Goal: Information Seeking & Learning: Learn about a topic

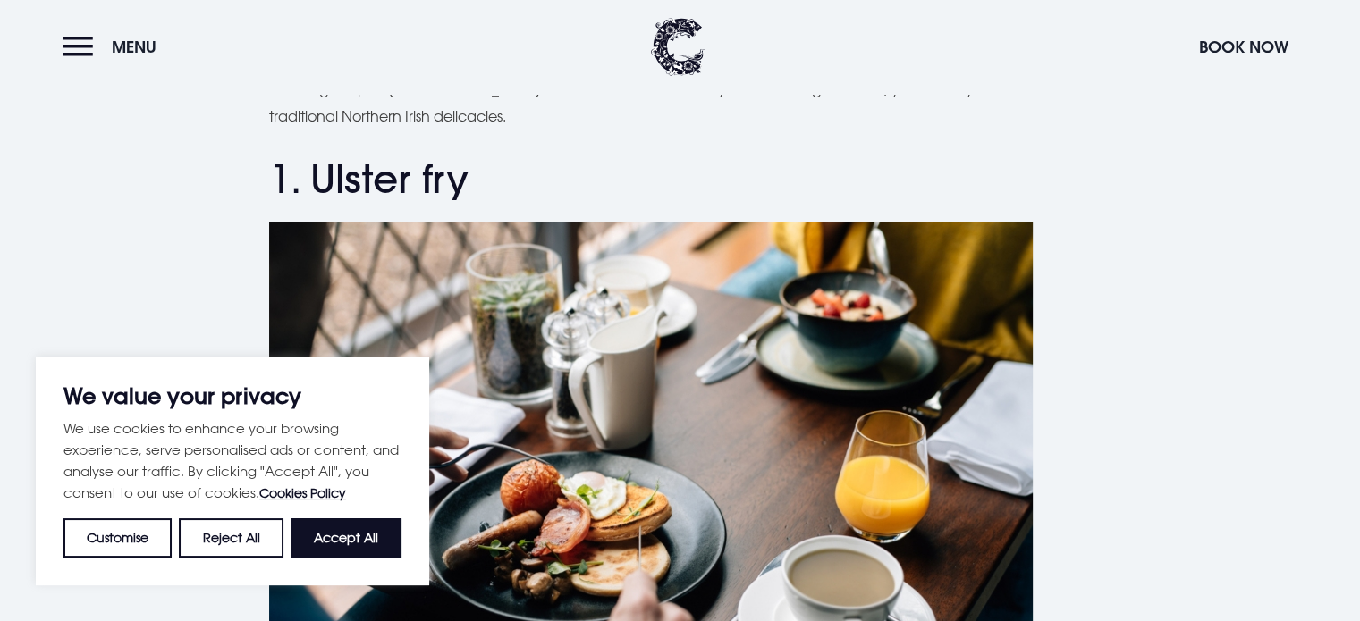
scroll to position [700, 0]
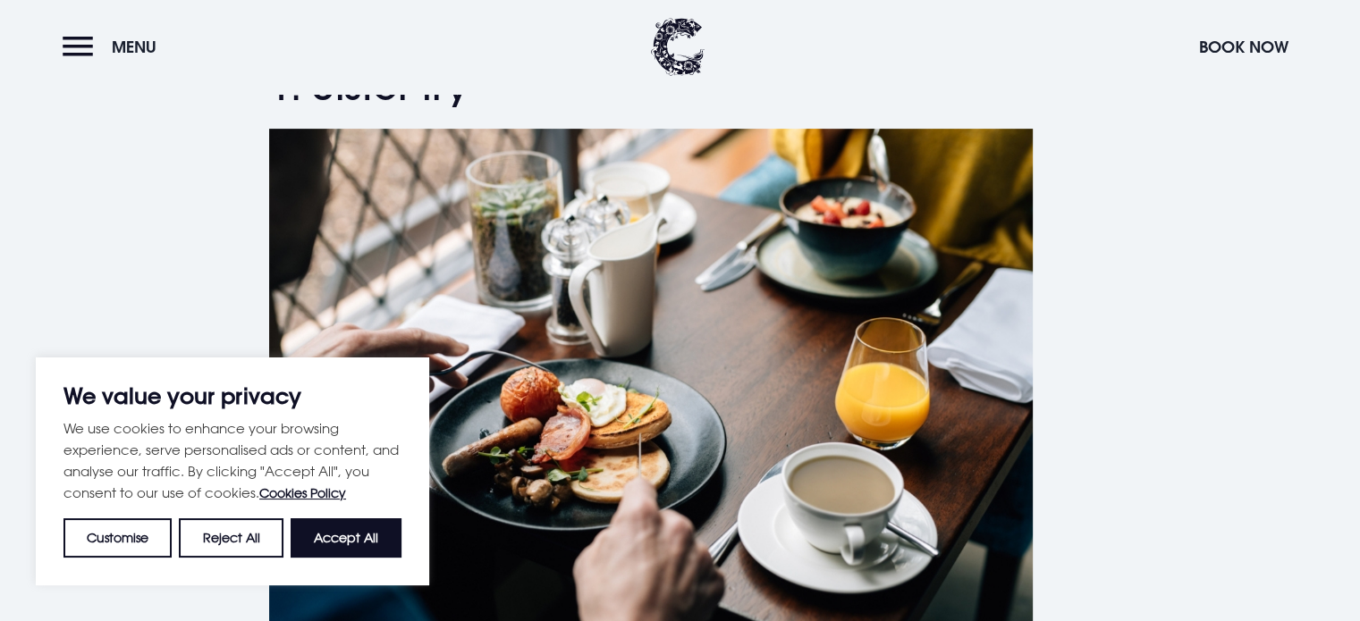
drag, startPoint x: 1364, startPoint y: 41, endPoint x: 1359, endPoint y: 96, distance: 54.8
click at [199, 538] on button "Reject All" at bounding box center [231, 538] width 104 height 39
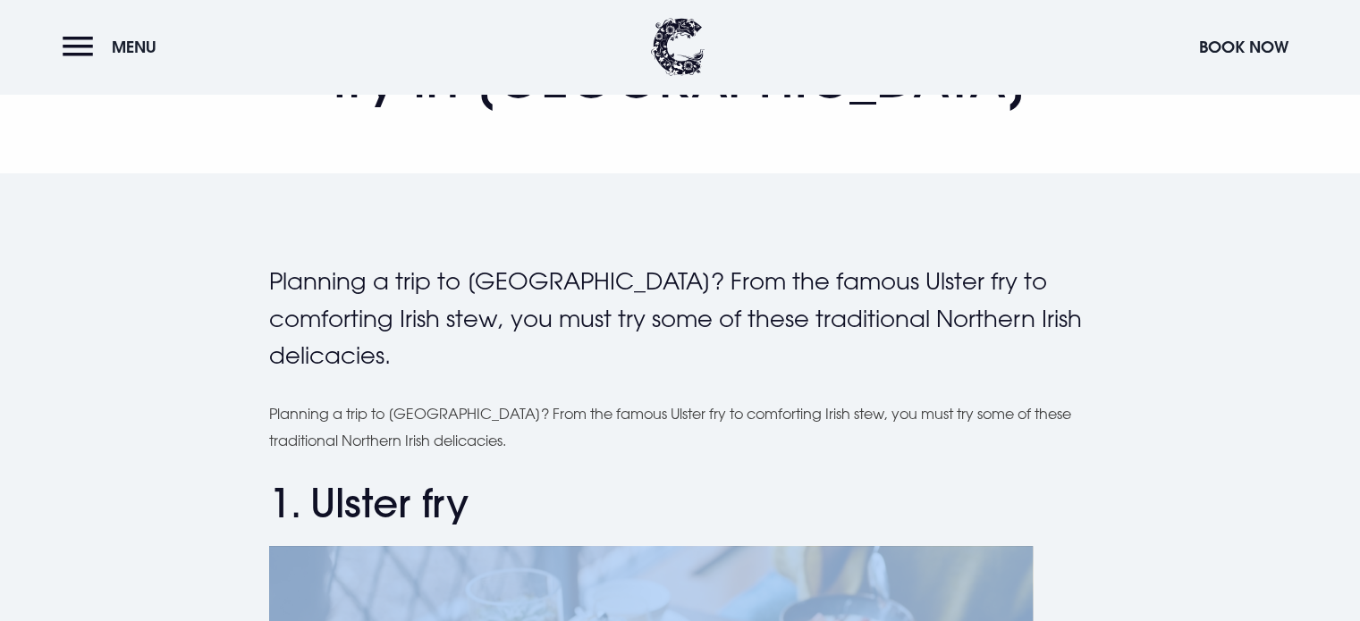
scroll to position [288, 0]
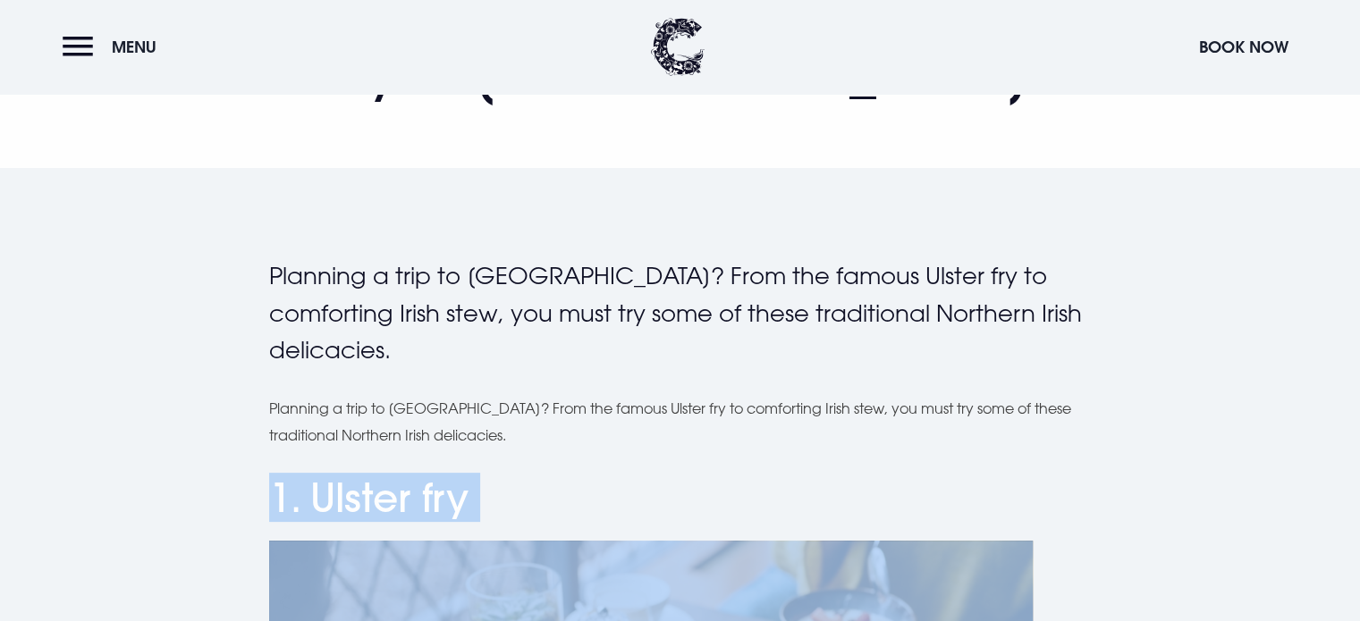
drag, startPoint x: 402, startPoint y: 472, endPoint x: 256, endPoint y: 459, distance: 147.2
copy div "1. Ulster fry Ulster fry breakfast at [GEOGRAPHIC_DATA] The Ulster fry is a tra…"
drag, startPoint x: 992, startPoint y: 519, endPoint x: 958, endPoint y: 457, distance: 71.2
click at [992, 519] on h2 "1. Ulster fry" at bounding box center [680, 498] width 822 height 47
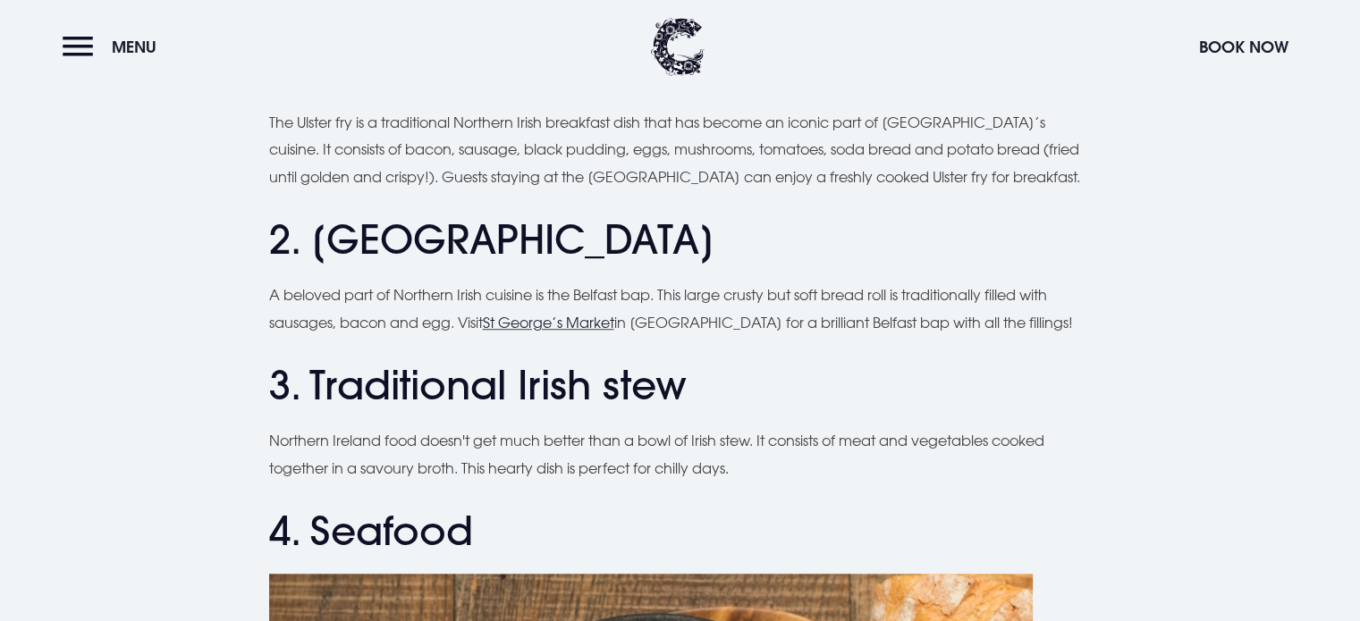
scroll to position [1327, 0]
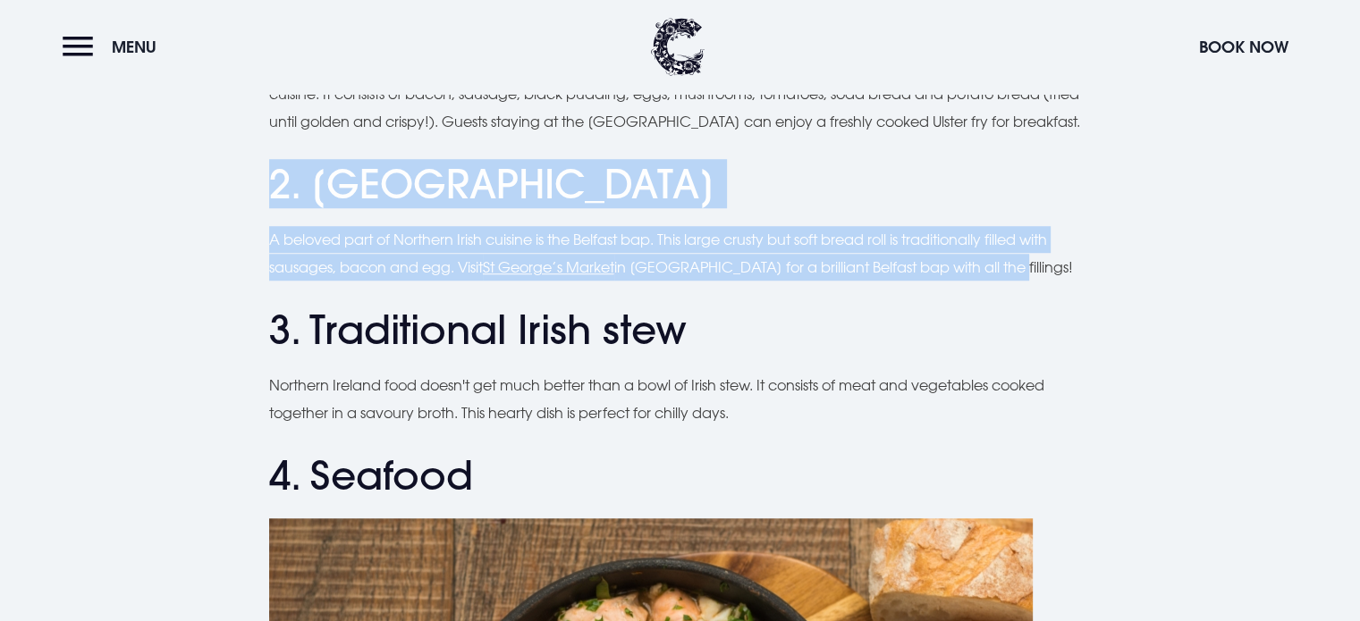
drag, startPoint x: 985, startPoint y: 266, endPoint x: 261, endPoint y: 180, distance: 729.2
copy div "2. Belfast bap A beloved part of Northern Irish cuisine is the [GEOGRAPHIC_DATA…"
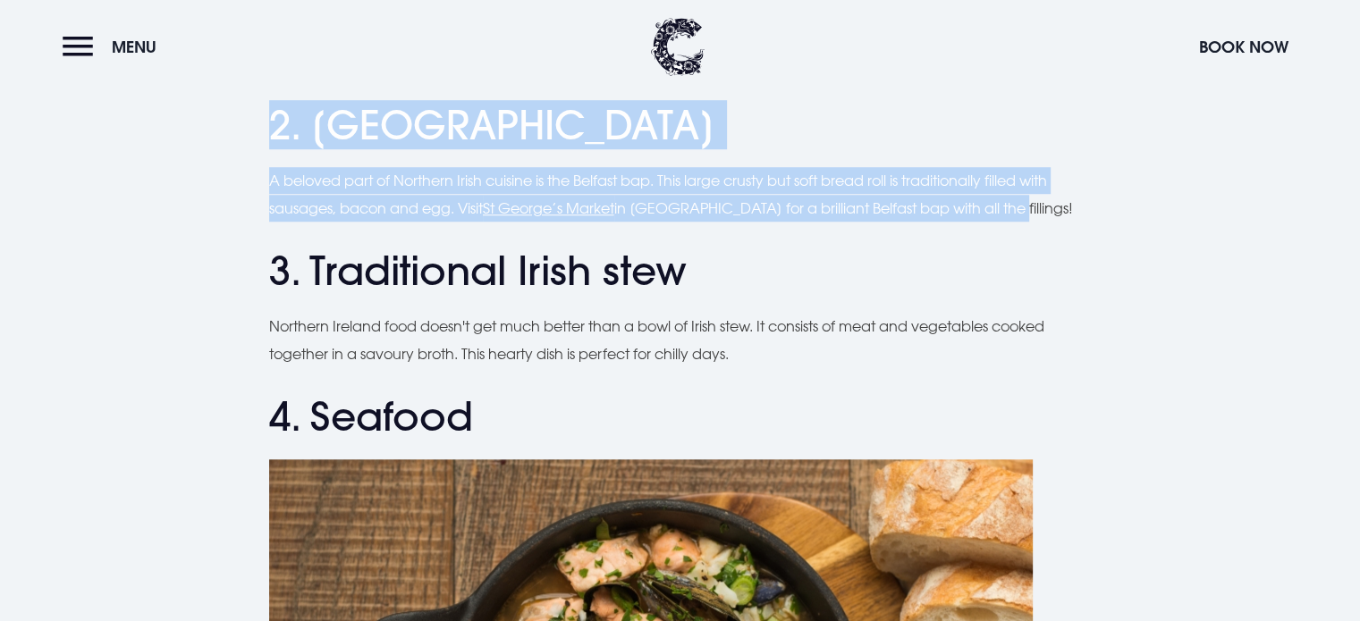
scroll to position [1416, 0]
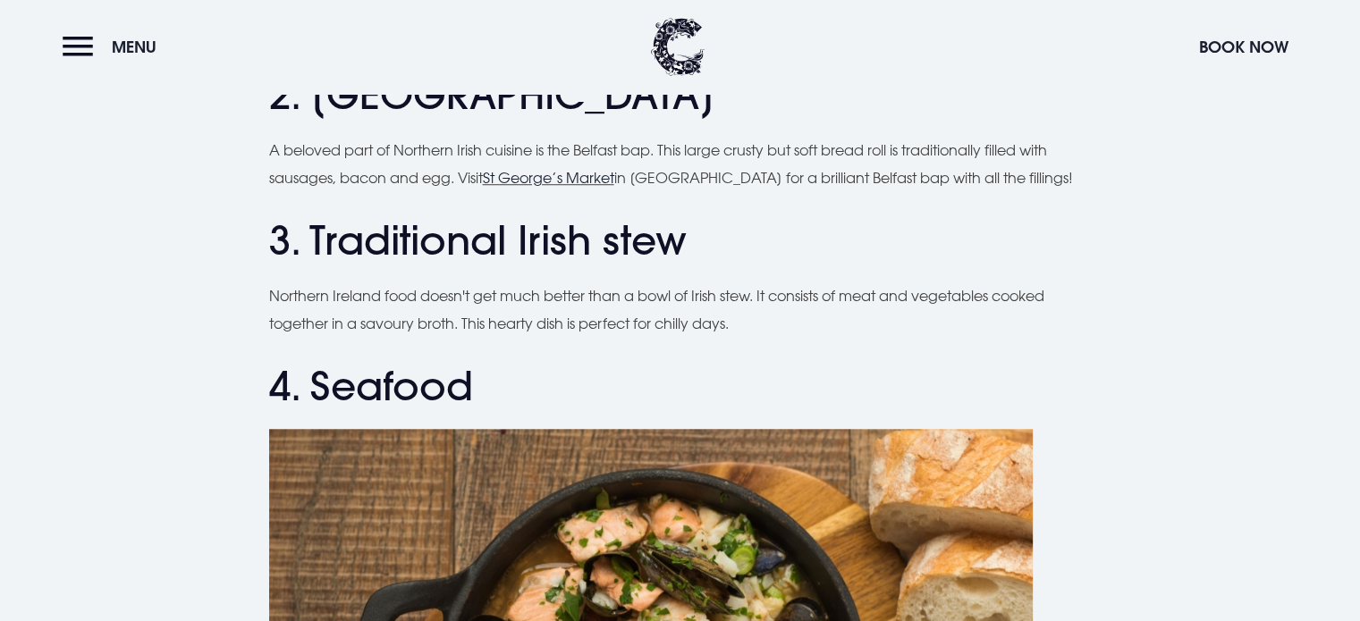
click at [733, 321] on p "Northern Ireland food doesn't get much better than a bowl of Irish stew. It con…" at bounding box center [680, 309] width 822 height 55
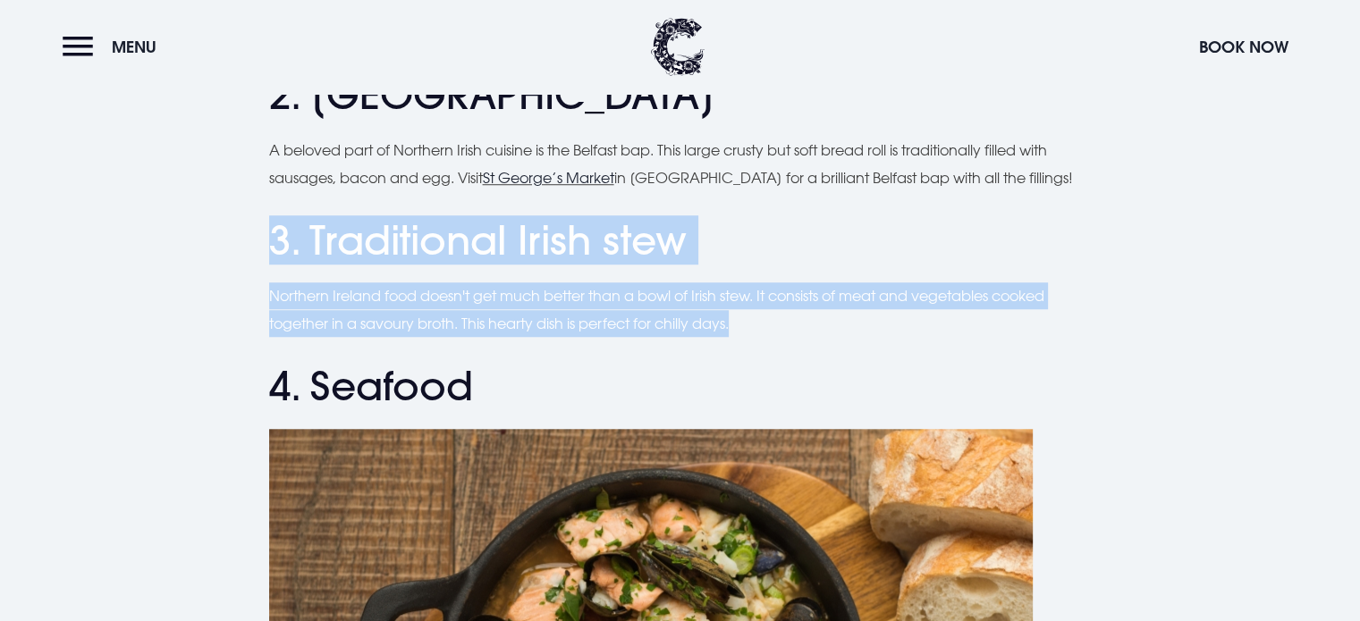
drag, startPoint x: 737, startPoint y: 322, endPoint x: 249, endPoint y: 246, distance: 493.1
copy div "3. Traditional Irish stew Northern Ireland food doesn't get much better than a …"
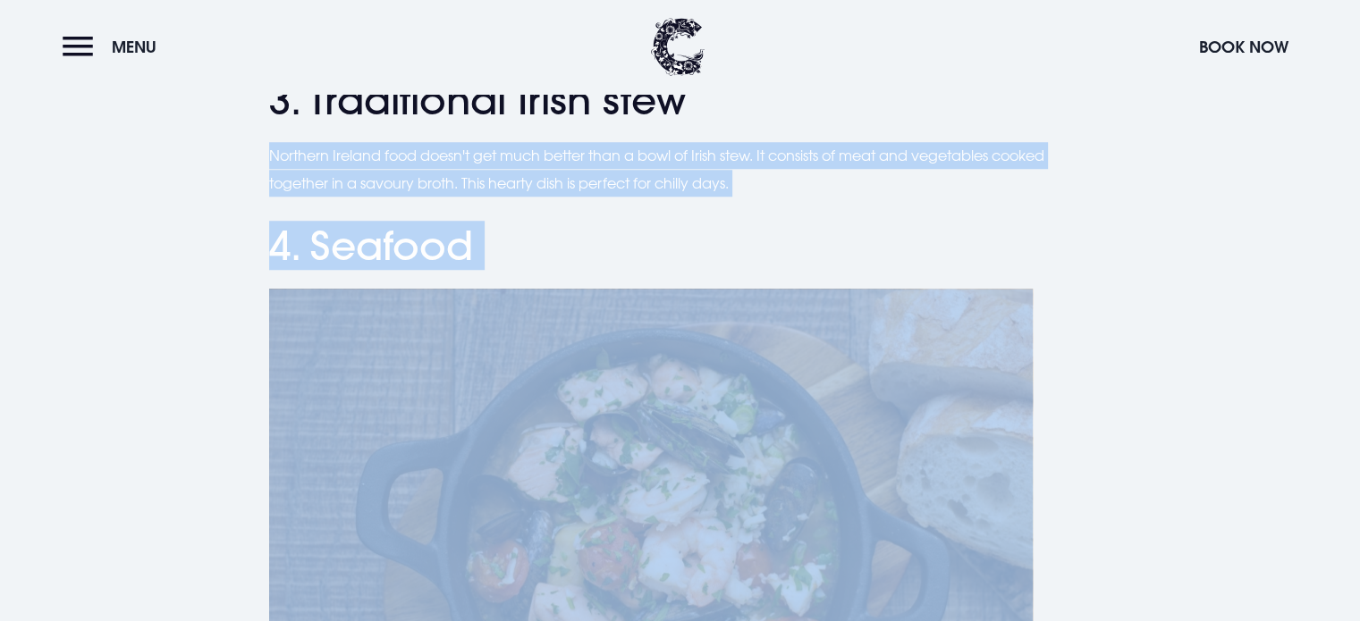
scroll to position [1532, 0]
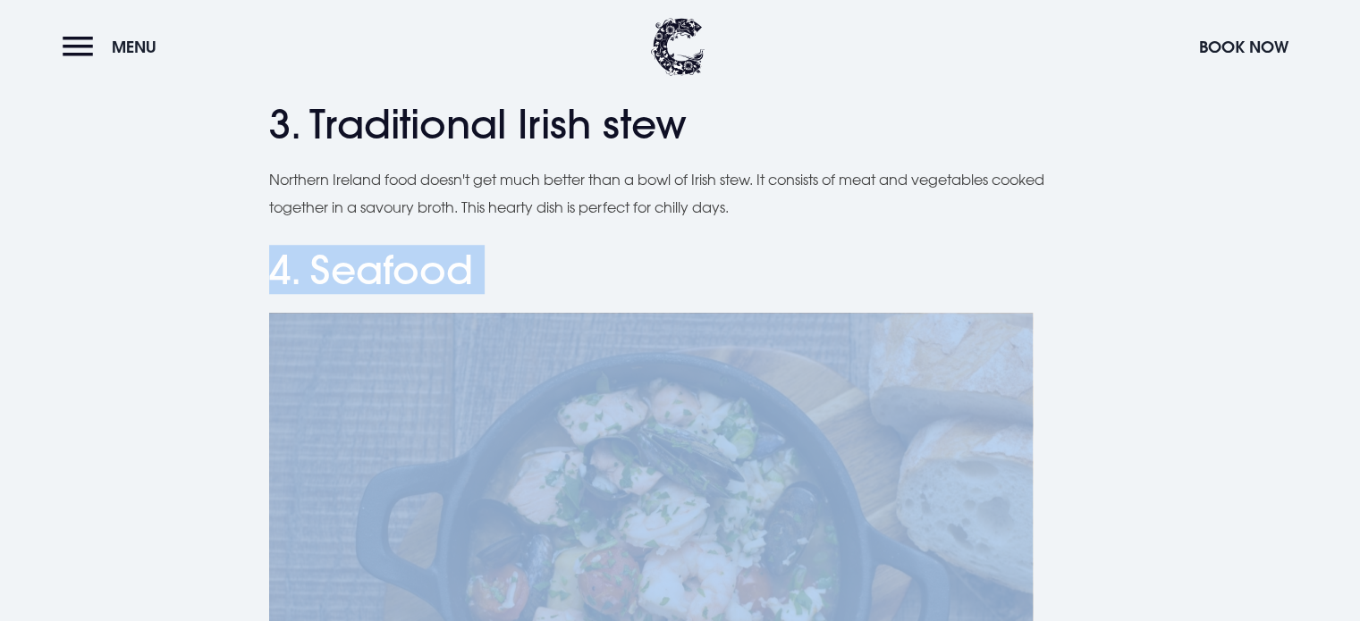
drag, startPoint x: 919, startPoint y: 509, endPoint x: 263, endPoint y: 245, distance: 707.2
copy div "4. Seafood Seafood dish at the Coq & Bull brasserie [GEOGRAPHIC_DATA] offers pl…"
click at [991, 266] on h2 "4. Seafood" at bounding box center [680, 270] width 822 height 47
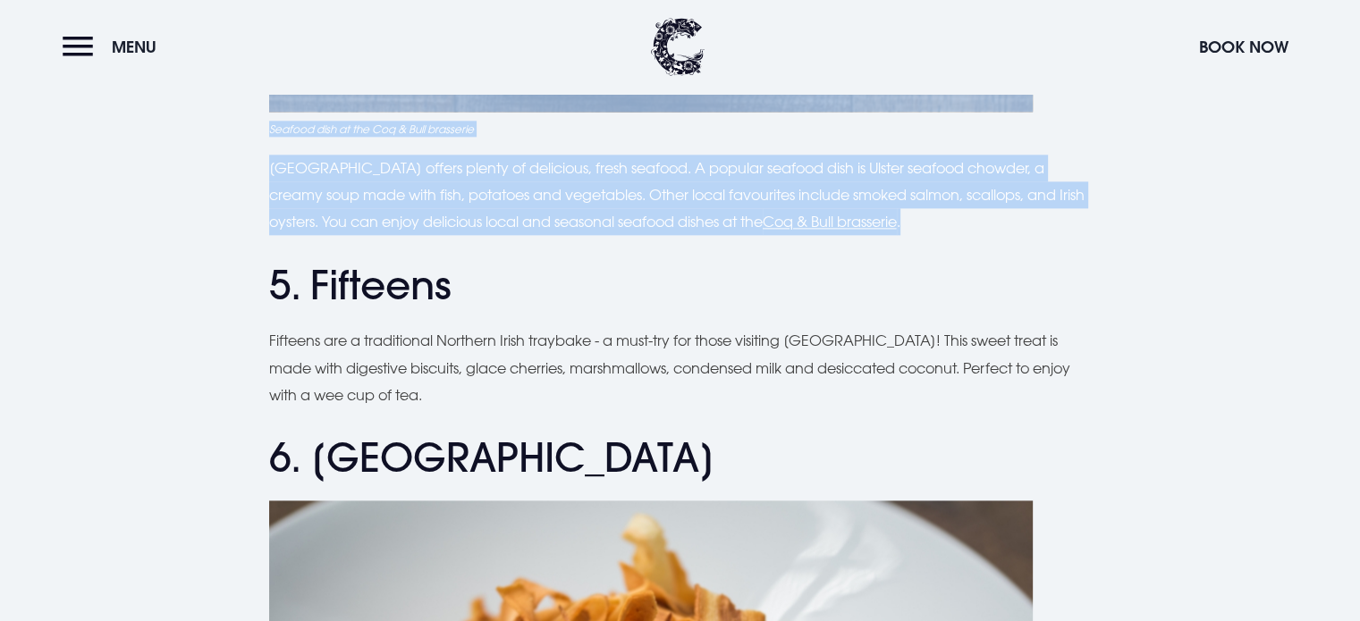
scroll to position [2306, 0]
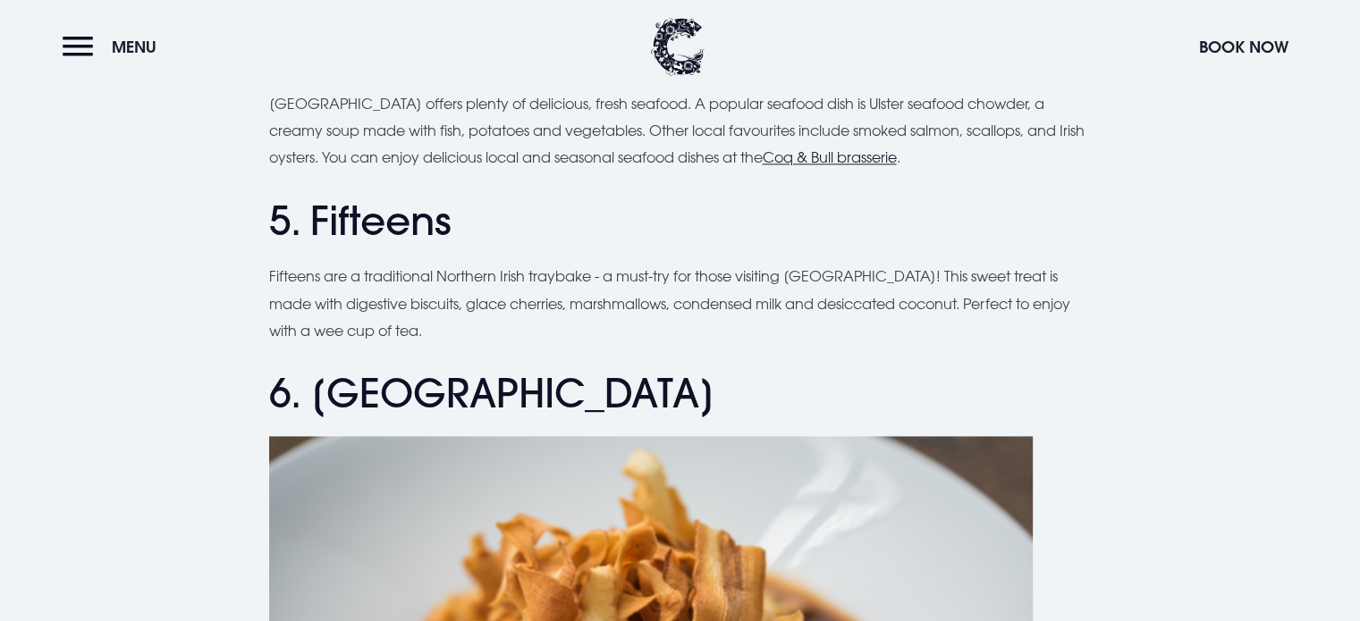
click at [350, 321] on p "Fifteens are a traditional Northern Irish traybake - a must-try for those visit…" at bounding box center [680, 303] width 822 height 81
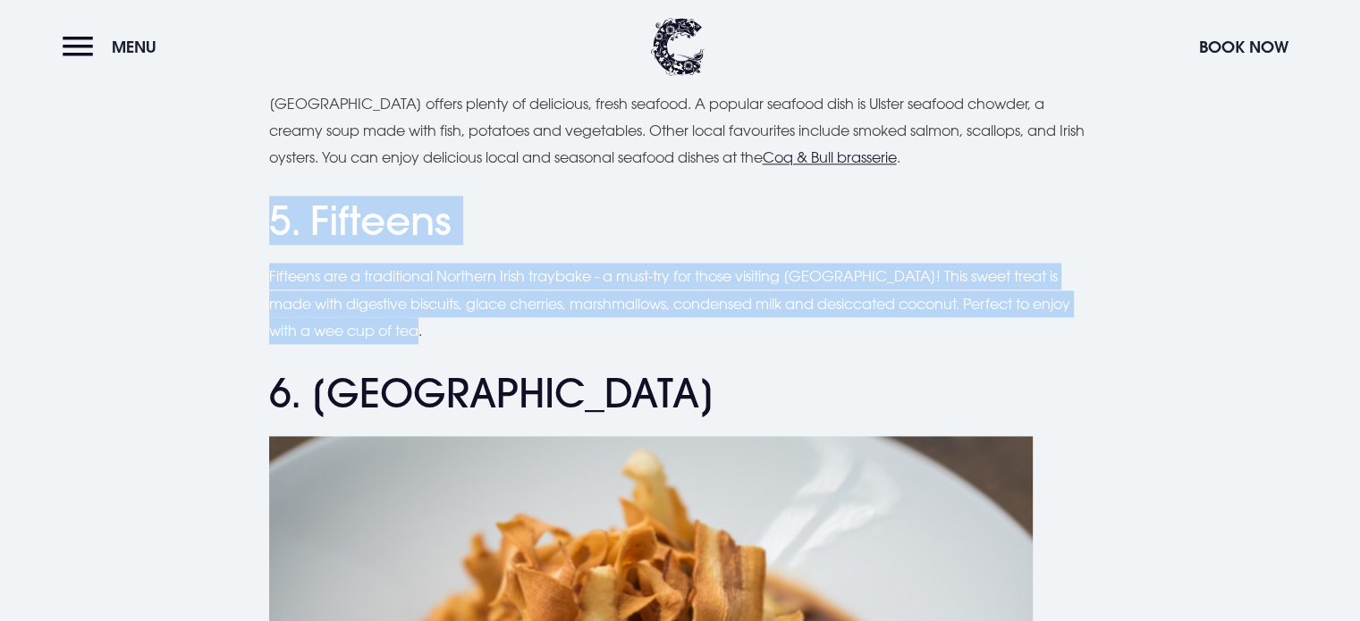
drag, startPoint x: 383, startPoint y: 330, endPoint x: 235, endPoint y: 216, distance: 186.1
copy div "5. Fifteens Fifteens are a traditional Northern Irish traybake - a must-try for…"
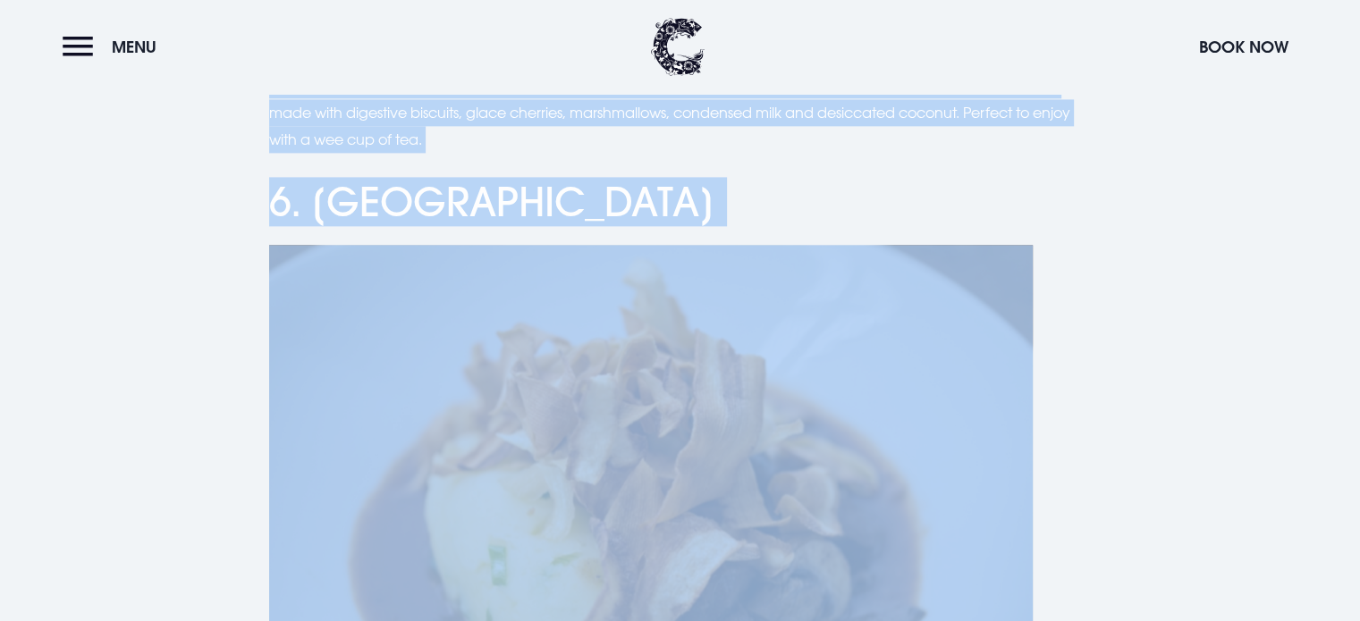
scroll to position [2410, 0]
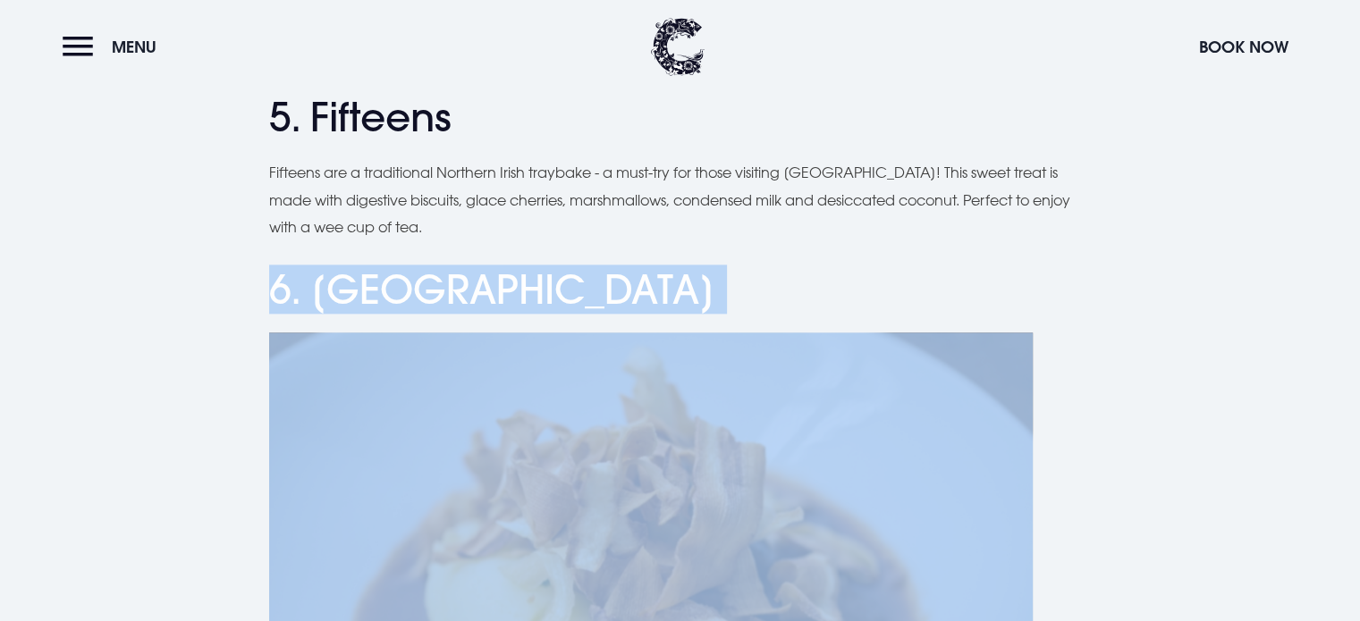
drag, startPoint x: 824, startPoint y: 510, endPoint x: 203, endPoint y: 278, distance: 663.4
copy div "6. Champ Champ served with venison at the Coq & Bull brasserie Champ is a delic…"
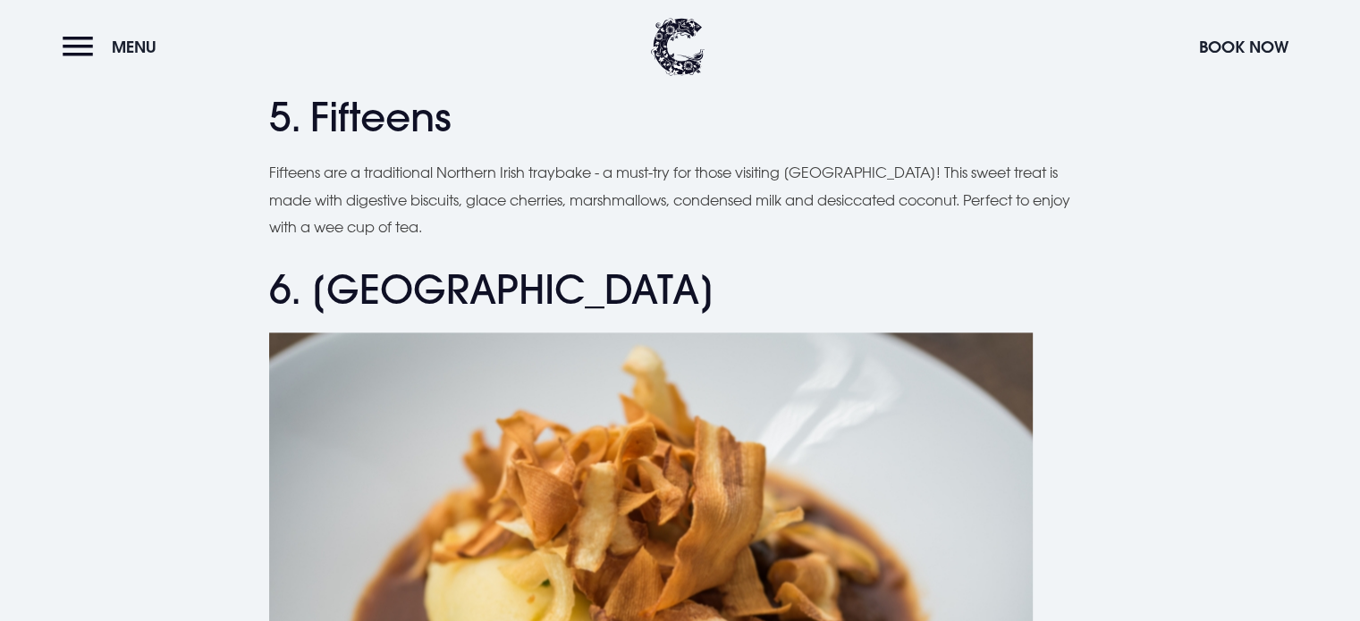
click at [818, 236] on p "Fifteens are a traditional Northern Irish traybake - a must-try for those visit…" at bounding box center [680, 199] width 822 height 81
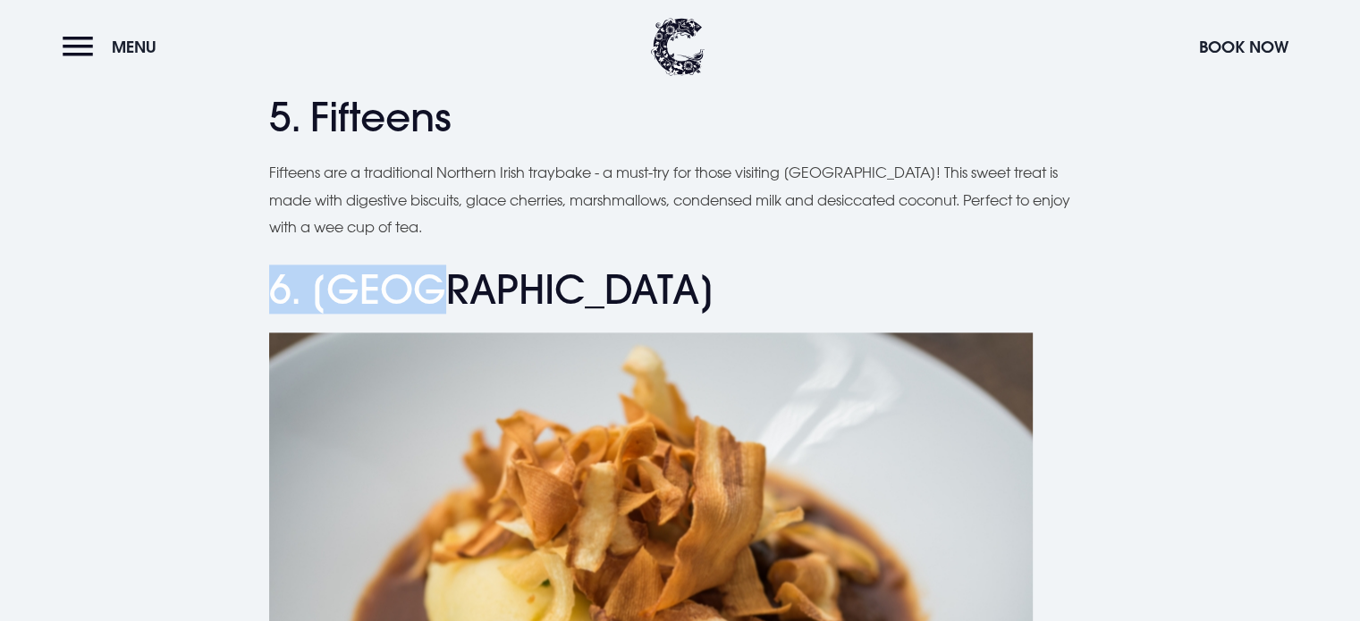
drag, startPoint x: 465, startPoint y: 284, endPoint x: 269, endPoint y: 294, distance: 196.0
click at [269, 294] on h2 "6. [GEOGRAPHIC_DATA]" at bounding box center [680, 289] width 822 height 47
copy h2 "6. [GEOGRAPHIC_DATA]"
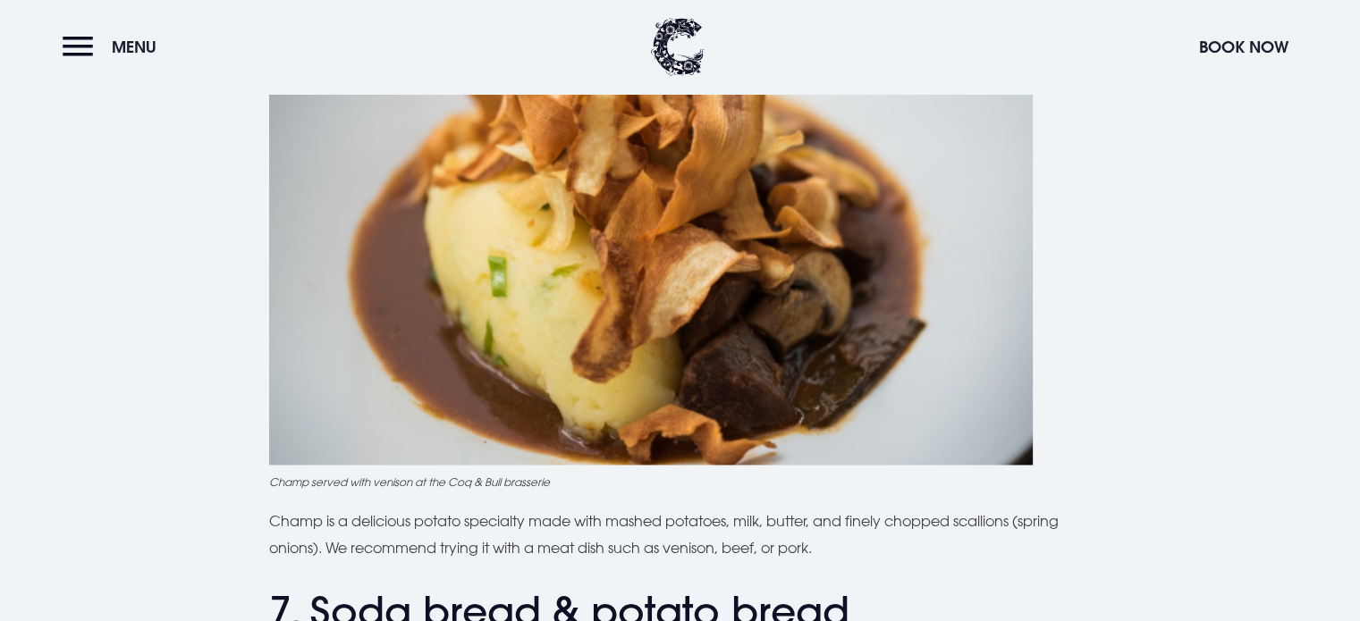
scroll to position [2947, 0]
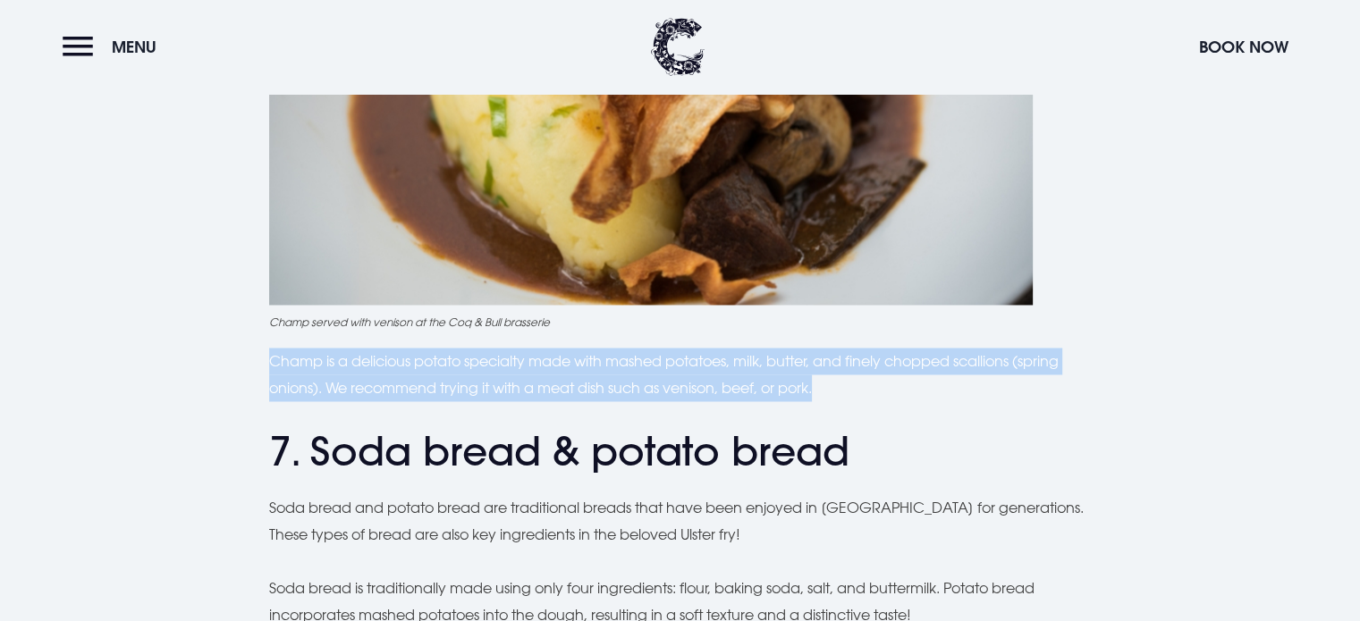
drag, startPoint x: 824, startPoint y: 387, endPoint x: 236, endPoint y: 337, distance: 590.4
click at [236, 337] on div "Planning a trip to [GEOGRAPHIC_DATA]? From the famous Ulster fry to comforting …" at bounding box center [680, 430] width 1266 height 5663
copy p "Champ is a delicious potato specialty made with mashed potatoes, milk, butter, …"
click at [1061, 368] on p "Champ is a delicious potato specialty made with mashed potatoes, milk, butter, …" at bounding box center [680, 375] width 822 height 55
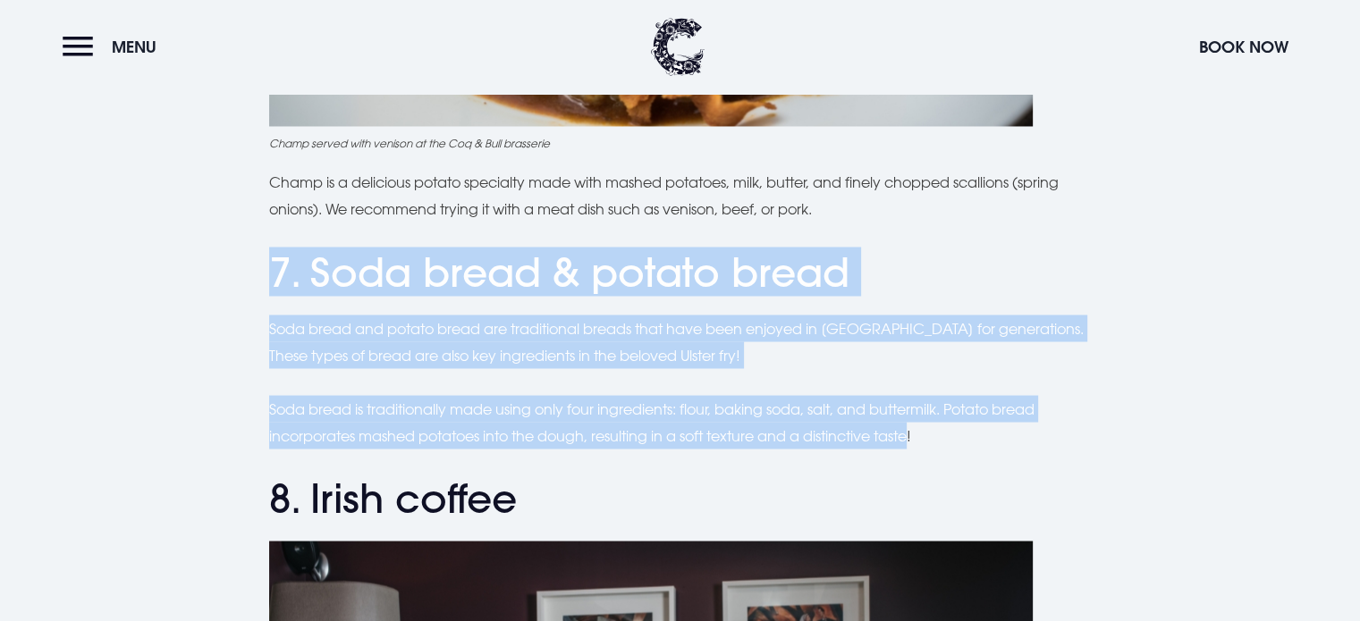
drag, startPoint x: 808, startPoint y: 417, endPoint x: 251, endPoint y: 274, distance: 575.0
click at [251, 274] on div "Planning a trip to [GEOGRAPHIC_DATA]? From the famous Ulster fry to comforting …" at bounding box center [680, 251] width 1266 height 5663
copy div "7. Soda bread & potato bread Soda bread and potato bread are traditional breads…"
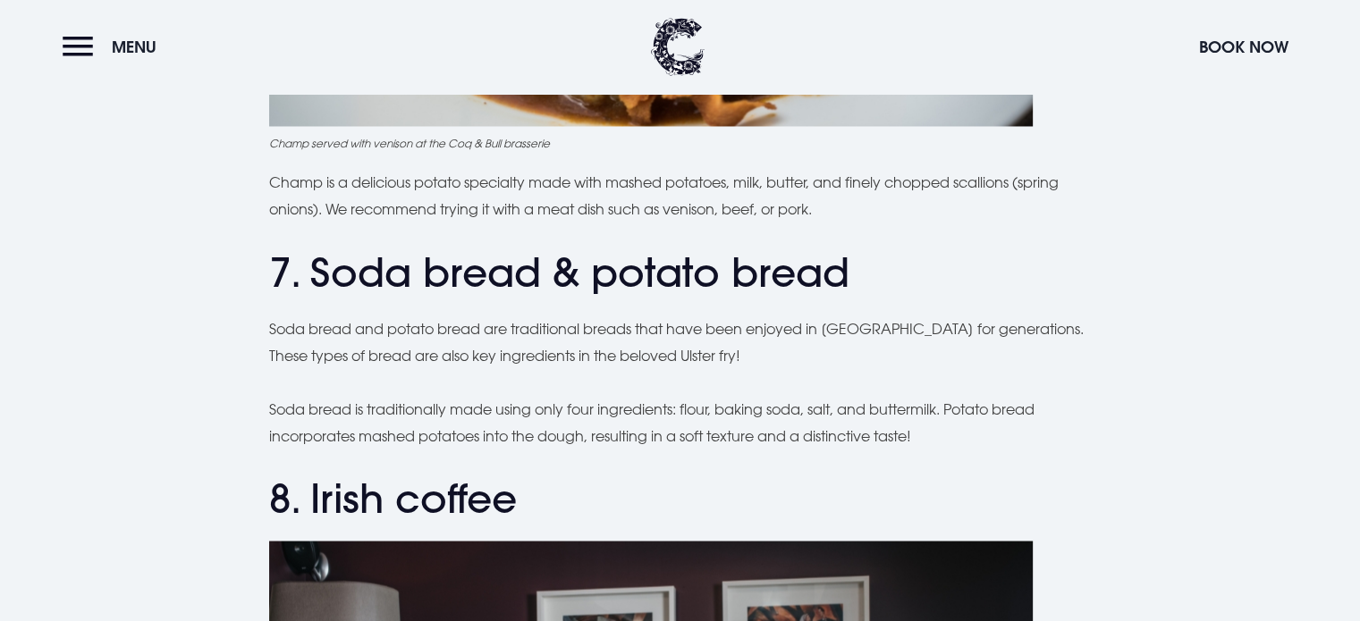
drag, startPoint x: 1148, startPoint y: 460, endPoint x: 915, endPoint y: 431, distance: 235.2
click at [1148, 460] on div "Planning a trip to [GEOGRAPHIC_DATA]? From the famous Ulster fry to comforting …" at bounding box center [680, 251] width 1266 height 5663
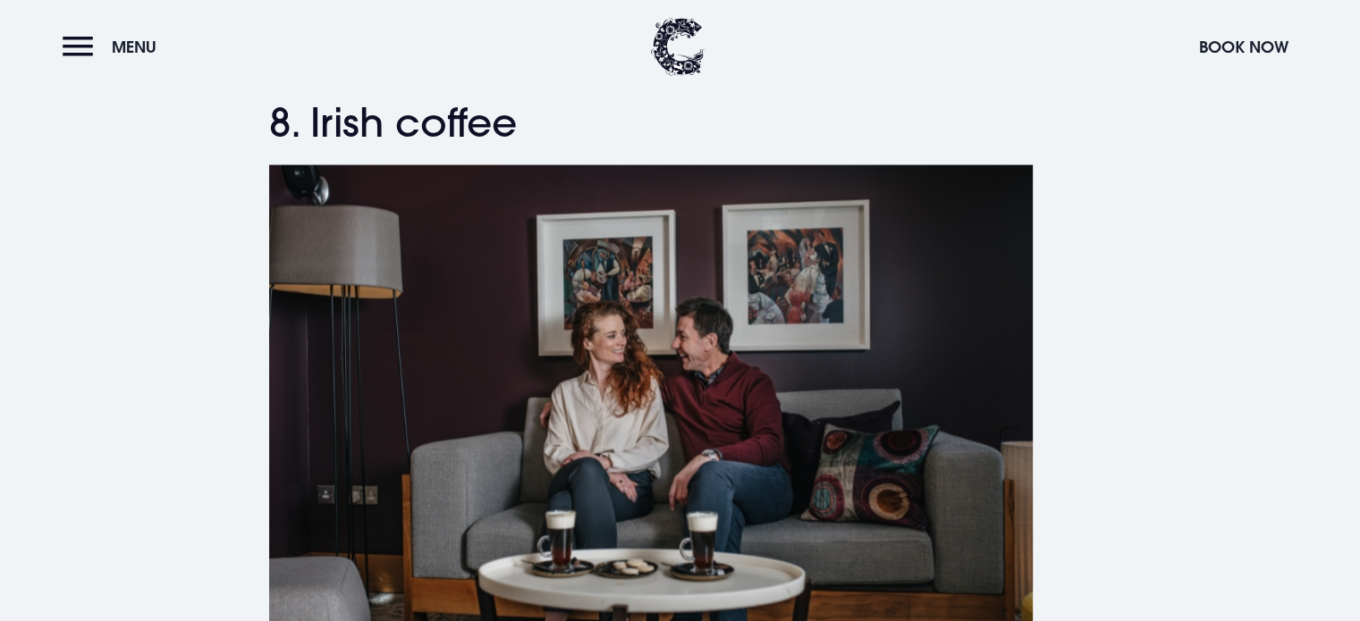
scroll to position [3408, 0]
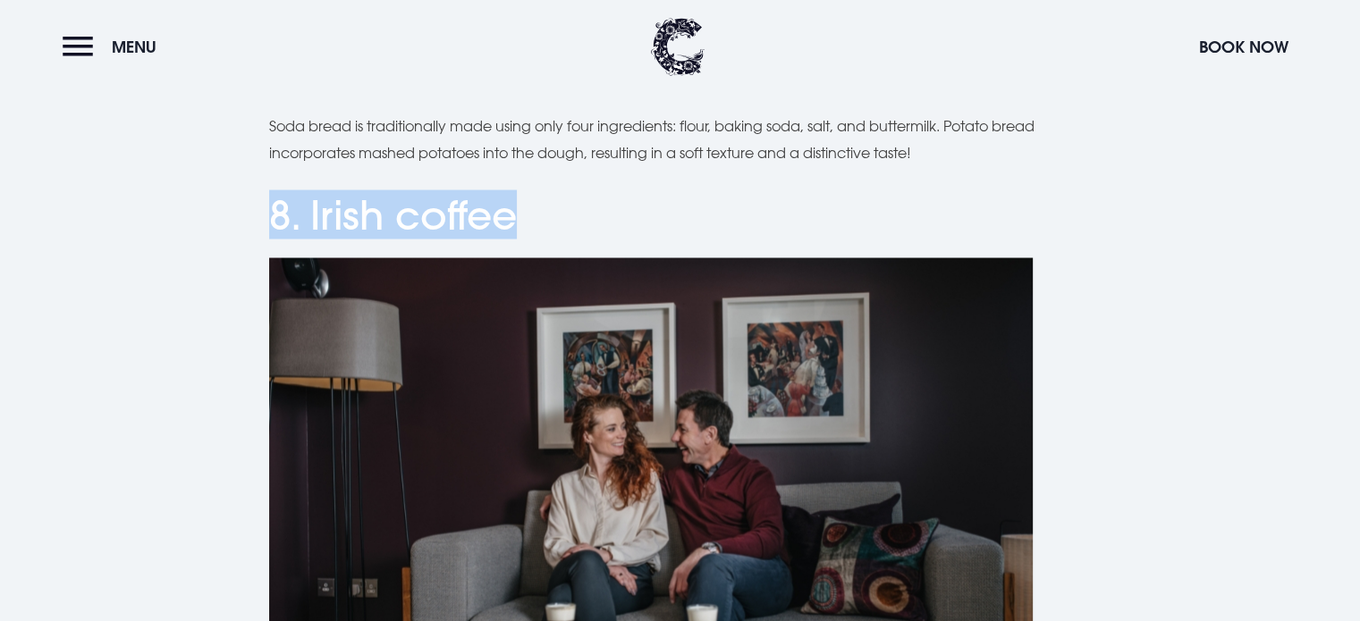
drag, startPoint x: 526, startPoint y: 214, endPoint x: 240, endPoint y: 223, distance: 285.3
copy h2 "8. Irish coffee"
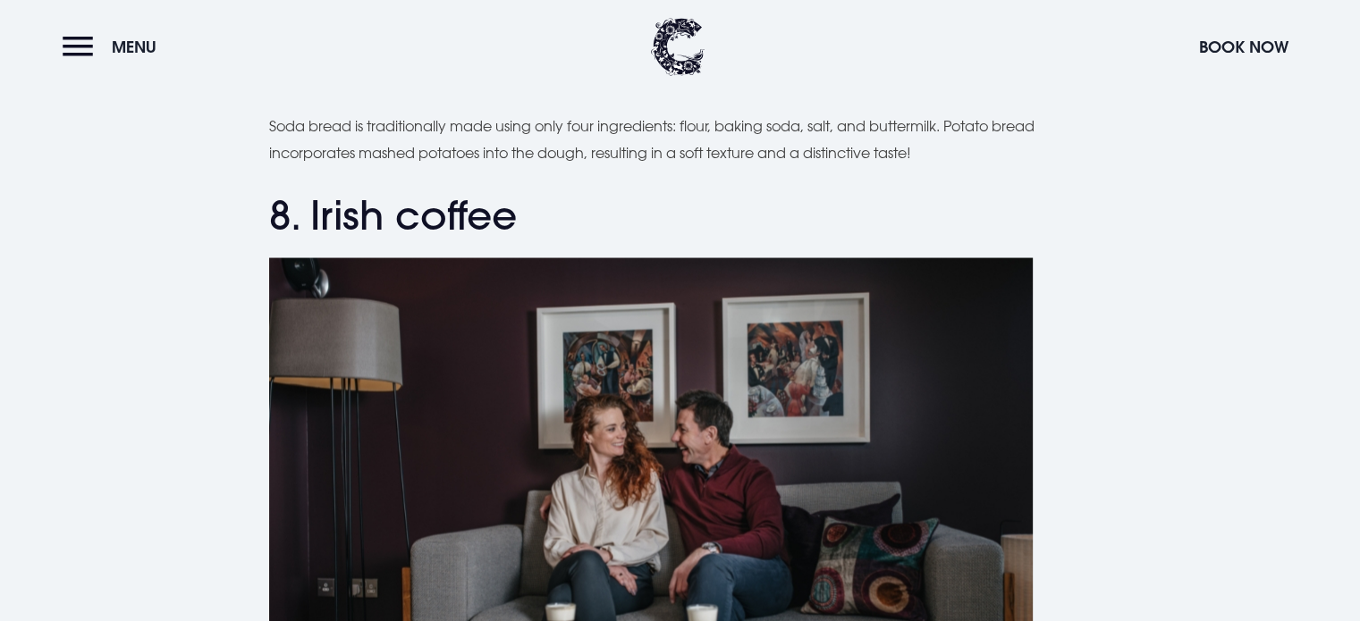
drag, startPoint x: 1358, startPoint y: 306, endPoint x: 1341, endPoint y: 376, distance: 72.6
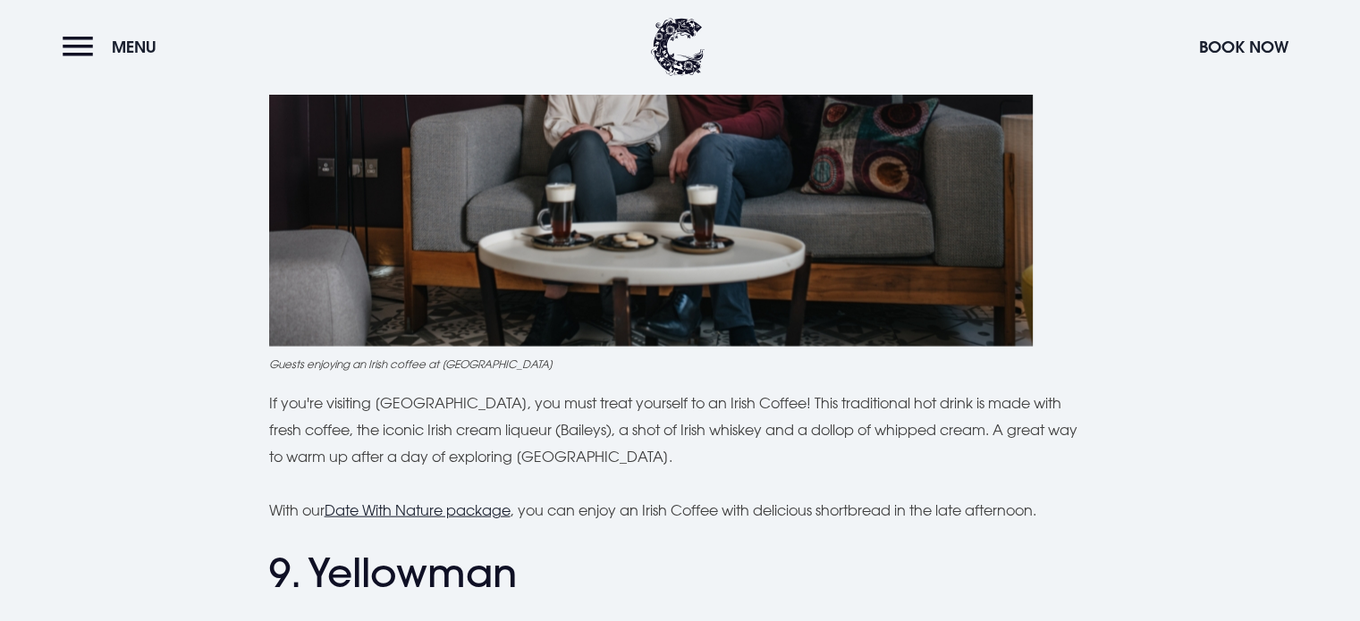
scroll to position [3921, 0]
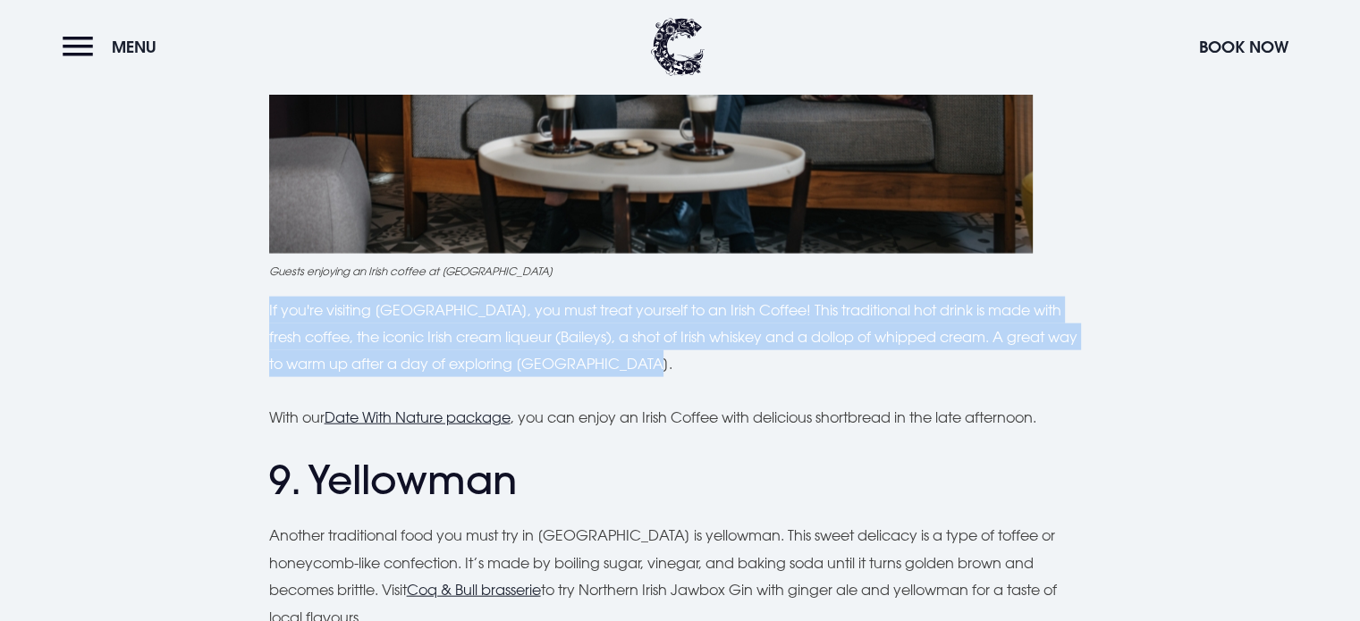
drag, startPoint x: 616, startPoint y: 365, endPoint x: 264, endPoint y: 308, distance: 356.8
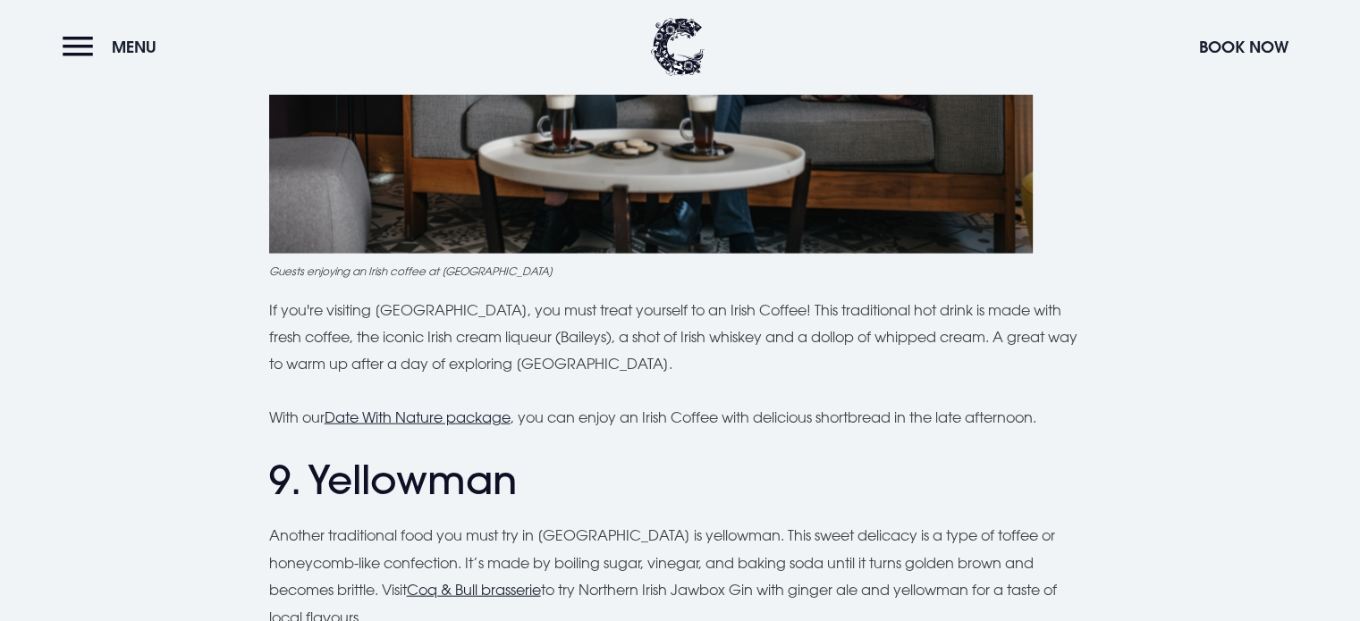
click at [1016, 464] on h2 "9. Yellowman" at bounding box center [680, 480] width 822 height 47
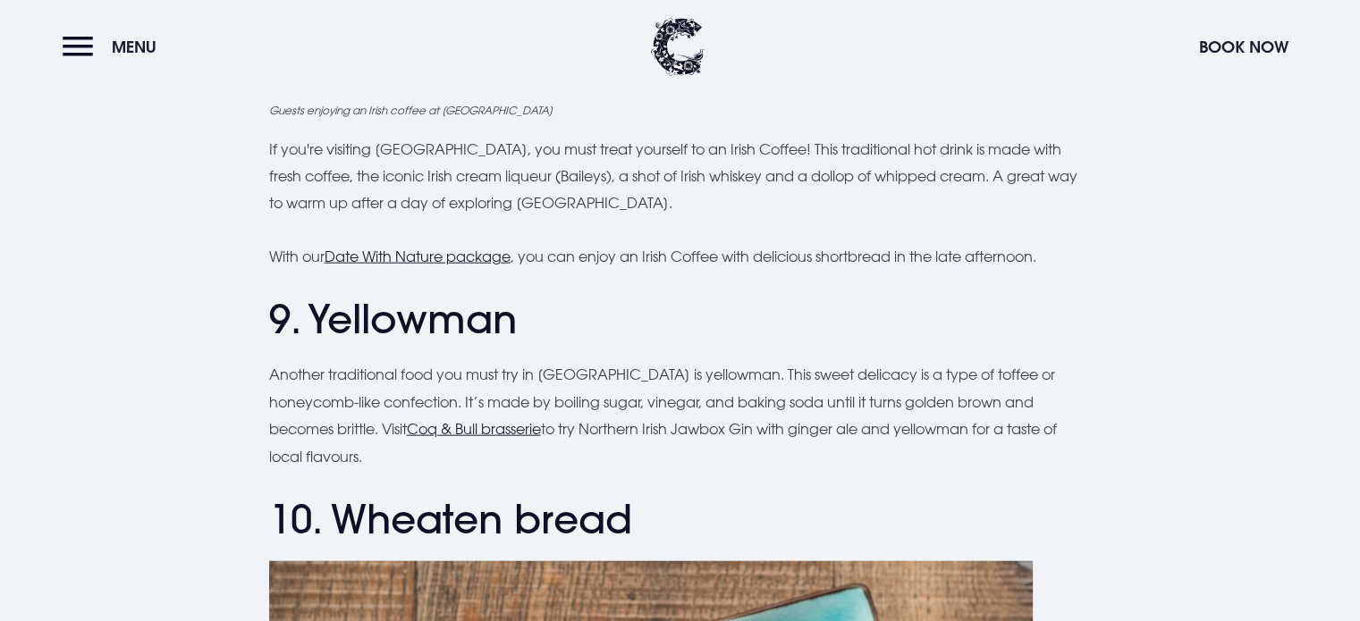
scroll to position [4147, 0]
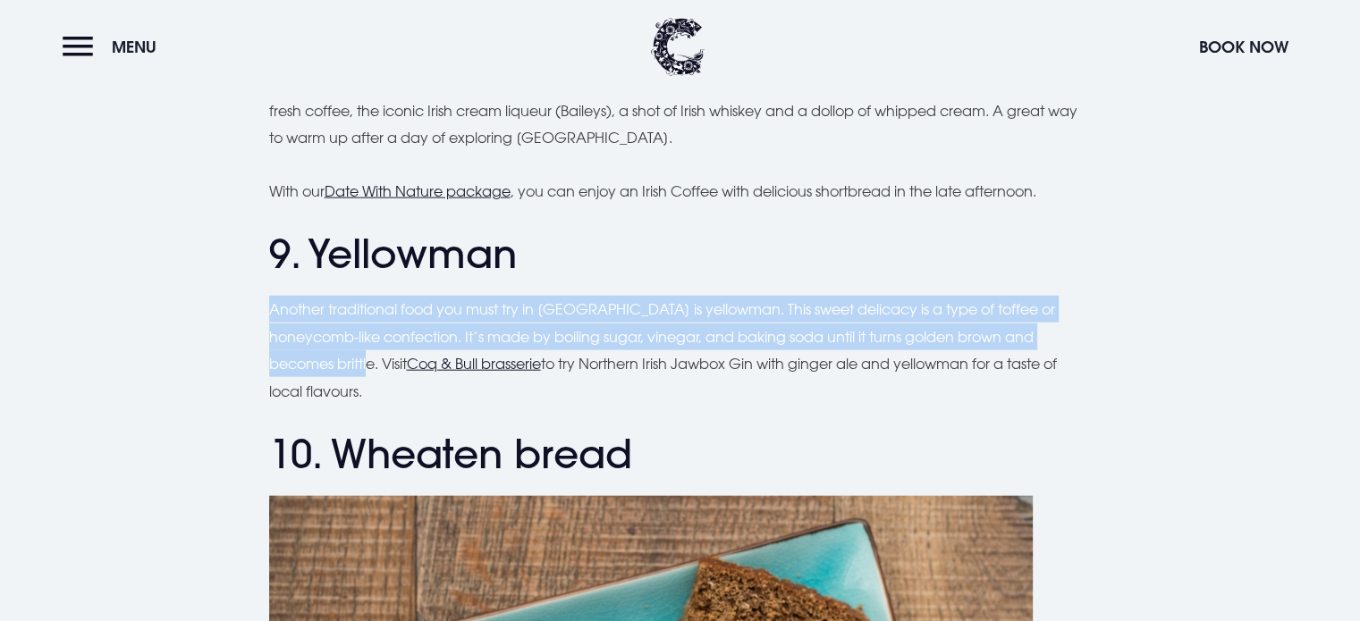
drag, startPoint x: 377, startPoint y: 362, endPoint x: 290, endPoint y: 328, distance: 94.0
click at [272, 311] on p "Another traditional food you must try in [GEOGRAPHIC_DATA] is yellowman. This s…" at bounding box center [680, 350] width 822 height 109
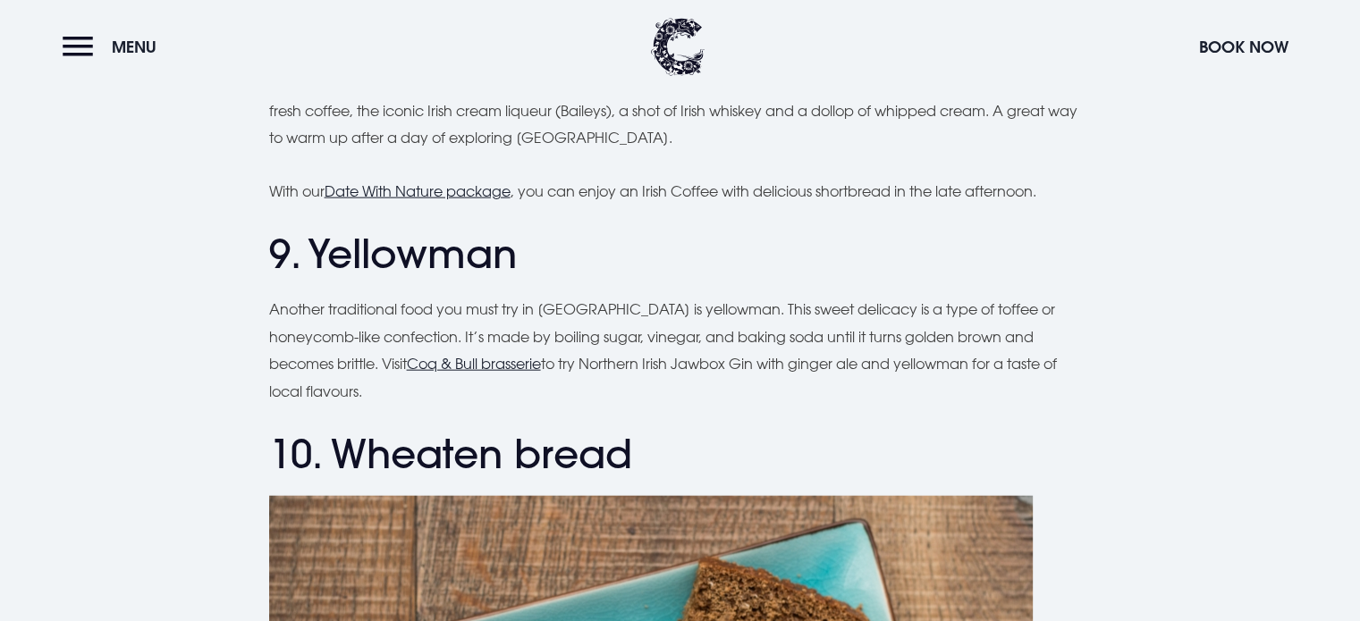
click at [506, 266] on h2 "9. Yellowman" at bounding box center [680, 254] width 822 height 47
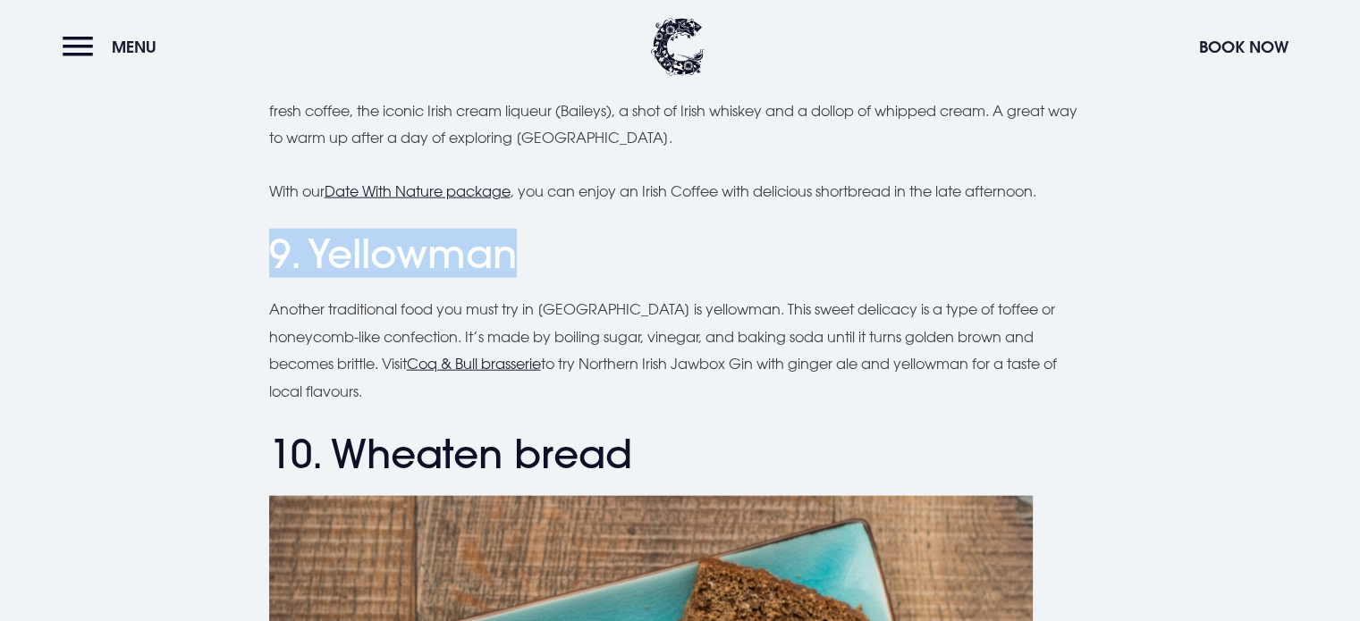
drag, startPoint x: 504, startPoint y: 250, endPoint x: 218, endPoint y: 244, distance: 286.1
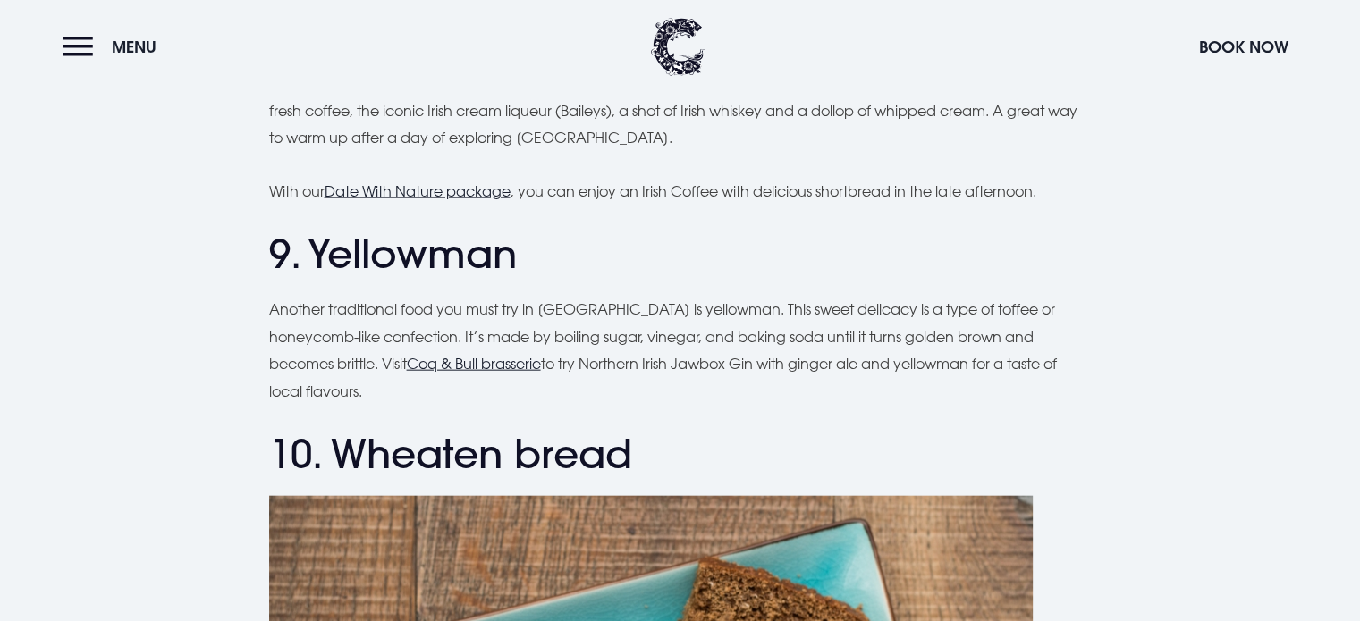
click at [957, 432] on h2 "10. Wheaten bread" at bounding box center [680, 454] width 822 height 47
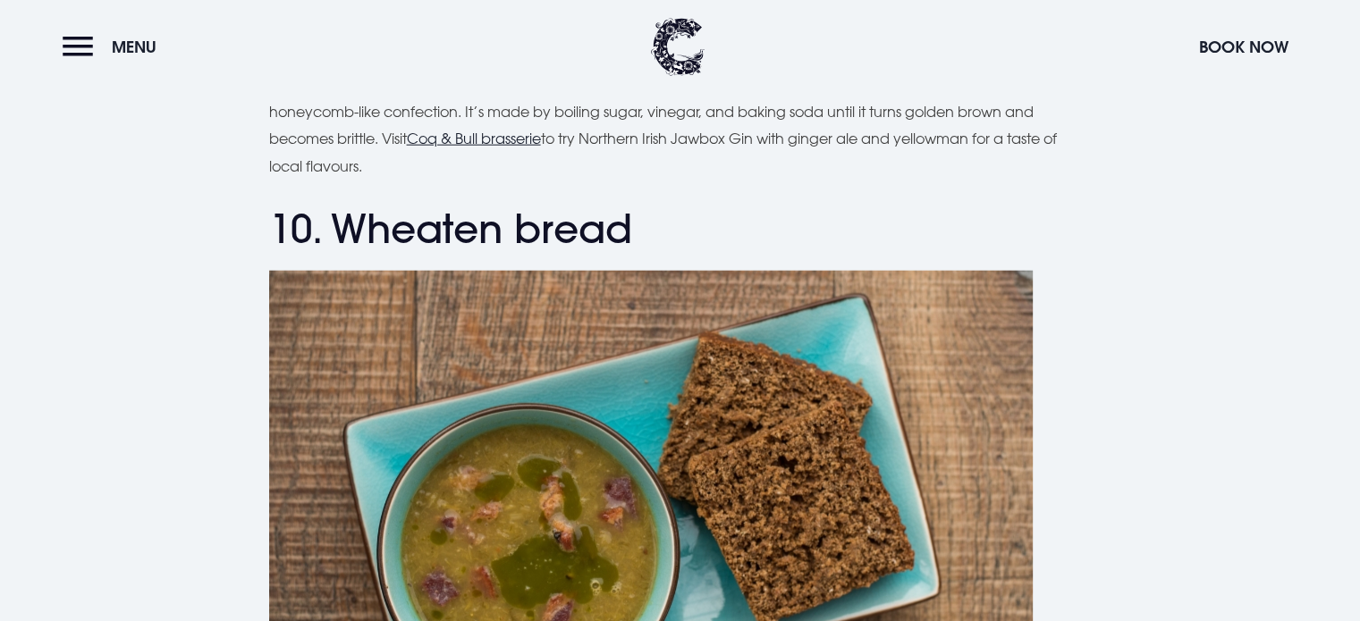
scroll to position [4415, 0]
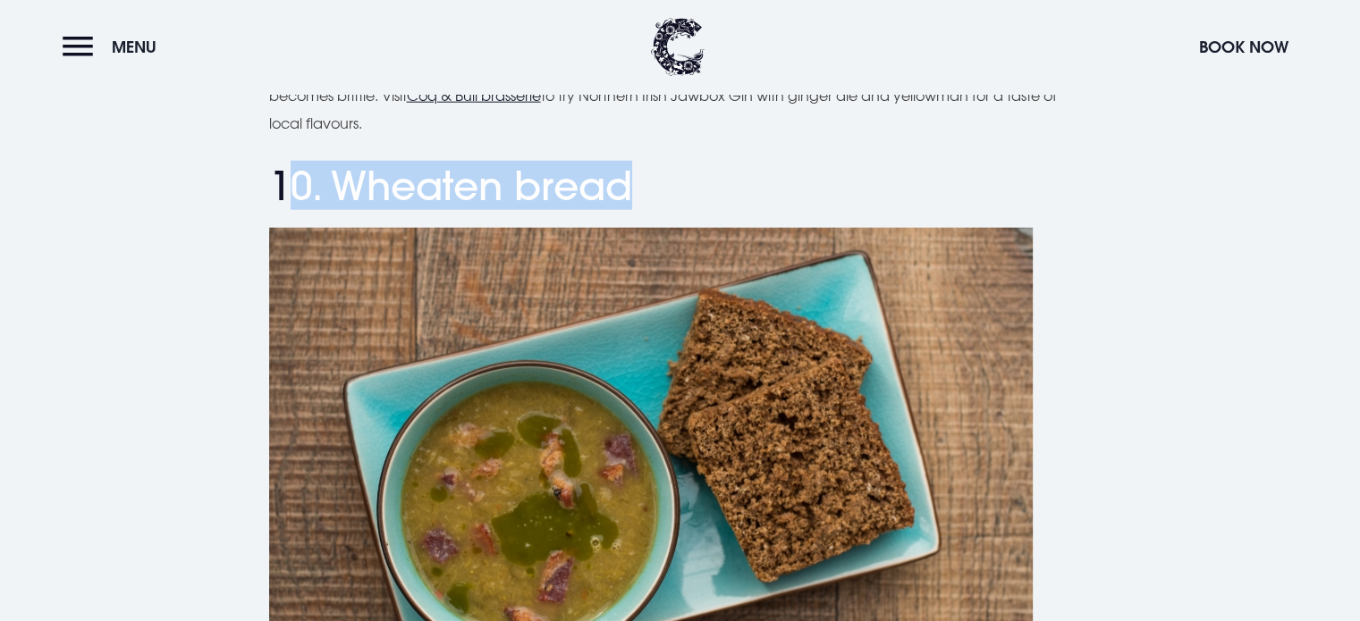
drag, startPoint x: 633, startPoint y: 190, endPoint x: 285, endPoint y: 195, distance: 347.8
click at [285, 195] on h2 "10. Wheaten bread" at bounding box center [680, 186] width 822 height 47
click at [576, 189] on h2 "10. Wheaten bread" at bounding box center [680, 186] width 822 height 47
drag, startPoint x: 637, startPoint y: 185, endPoint x: 257, endPoint y: 174, distance: 380.1
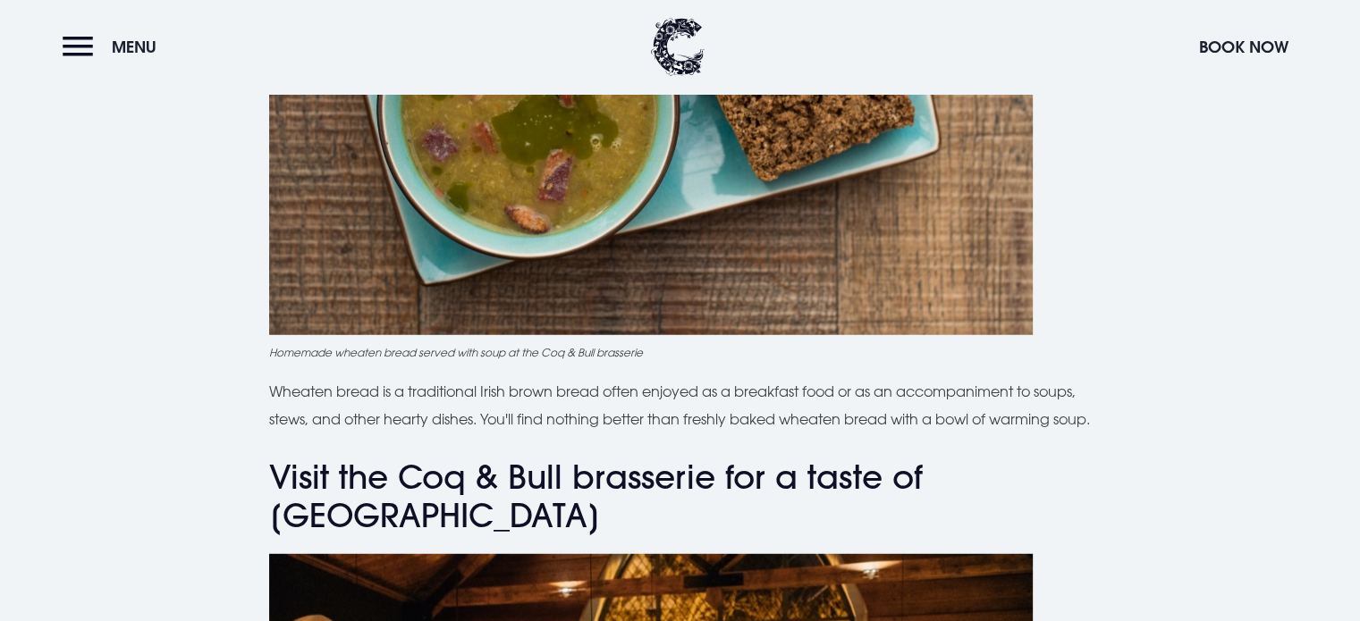
scroll to position [4827, 0]
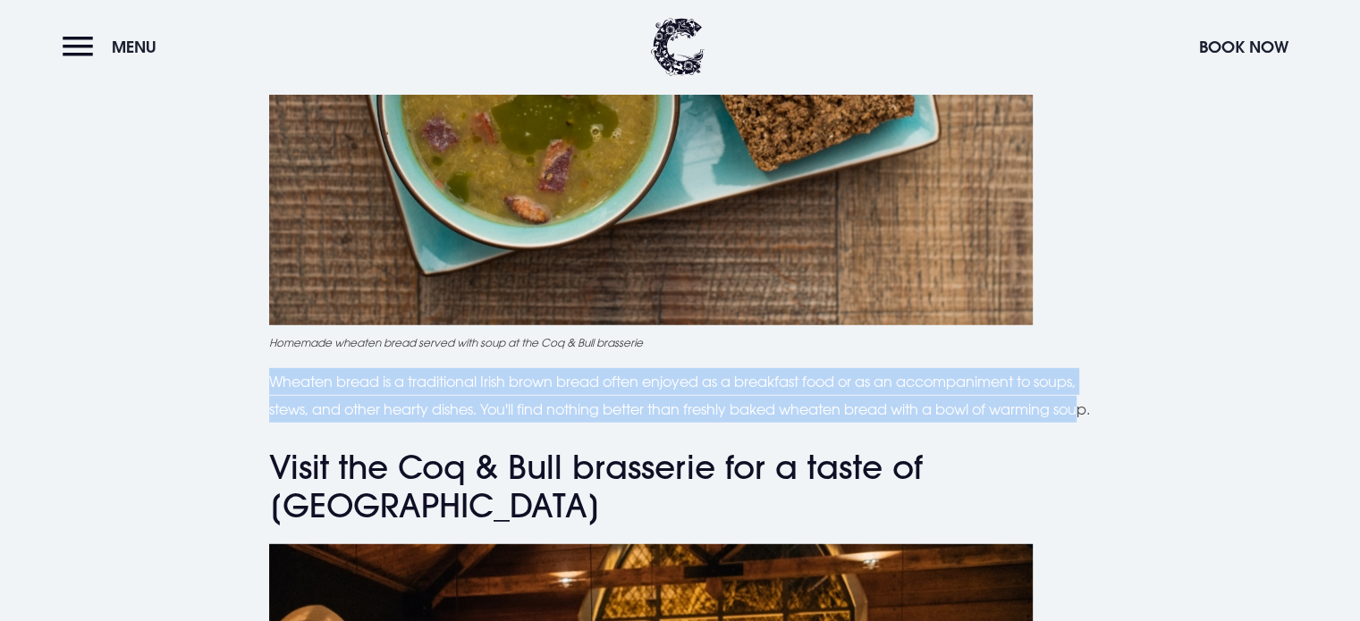
drag, startPoint x: 282, startPoint y: 429, endPoint x: 227, endPoint y: 391, distance: 67.5
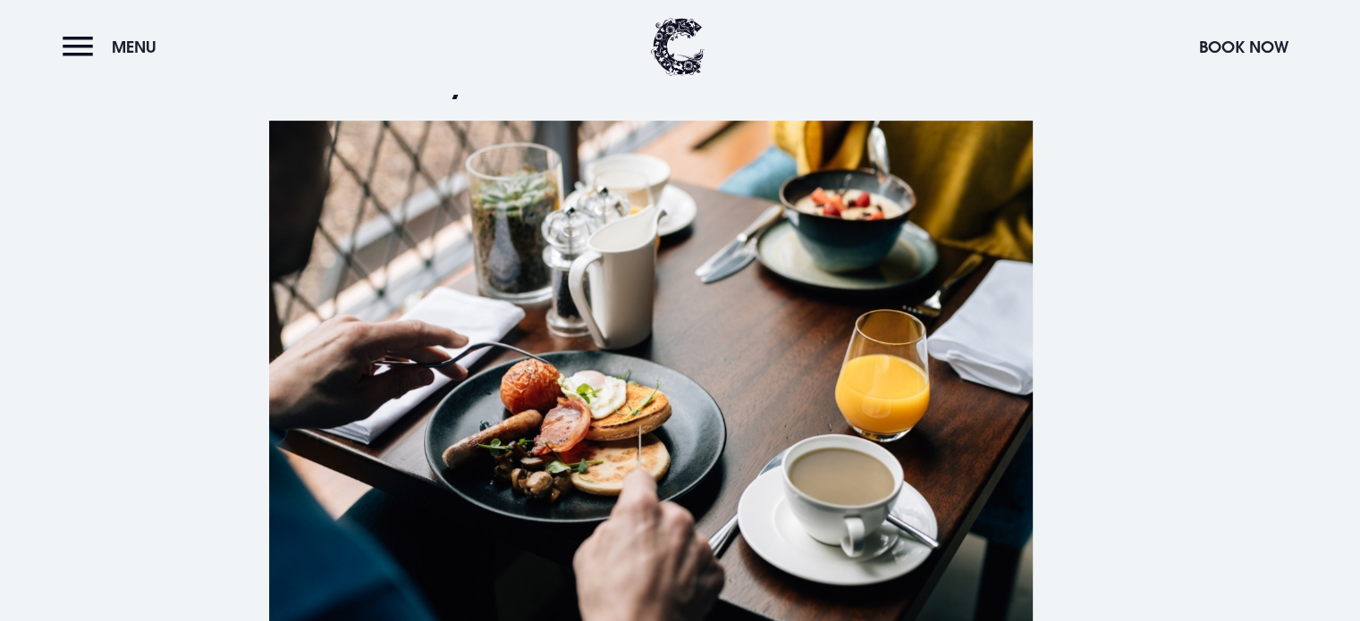
scroll to position [714, 0]
